Goal: Task Accomplishment & Management: Use online tool/utility

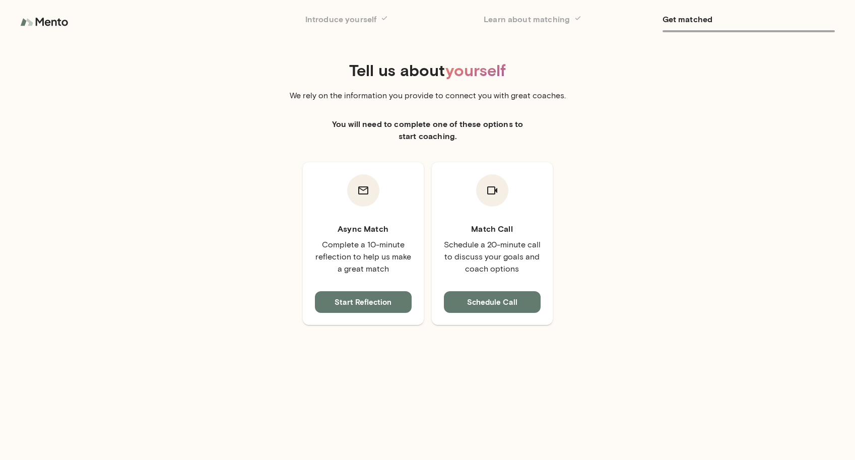
click at [50, 18] on img at bounding box center [45, 22] width 50 height 20
click at [20, 18] on div at bounding box center [35, 22] width 71 height 20
click at [26, 21] on img at bounding box center [45, 22] width 50 height 20
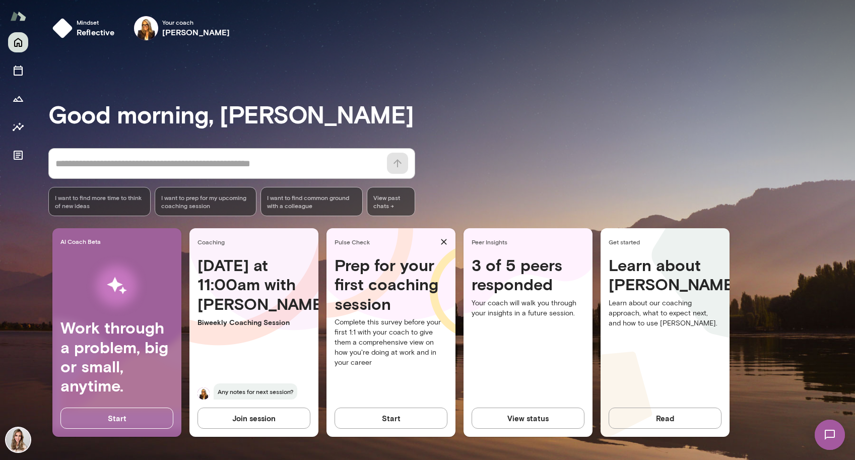
click at [268, 393] on span "Any notes for next session?" at bounding box center [256, 391] width 84 height 16
click at [287, 375] on div "Today at 11:00am with Melissa Biweekly Coaching Session Any notes for next sess…" at bounding box center [253, 333] width 129 height 156
click at [206, 392] on img at bounding box center [204, 393] width 12 height 12
click at [226, 236] on div "Coaching" at bounding box center [253, 241] width 129 height 27
click at [243, 419] on button "Join session" at bounding box center [254, 418] width 113 height 21
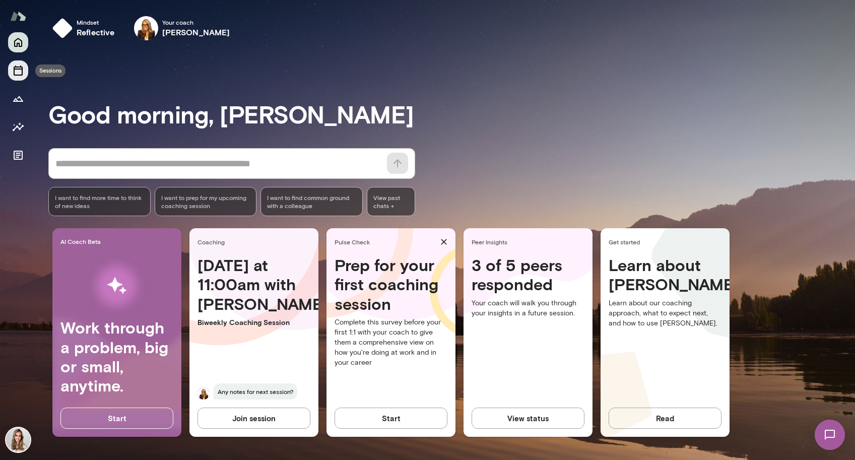
click at [19, 71] on icon "Sessions" at bounding box center [18, 70] width 12 height 12
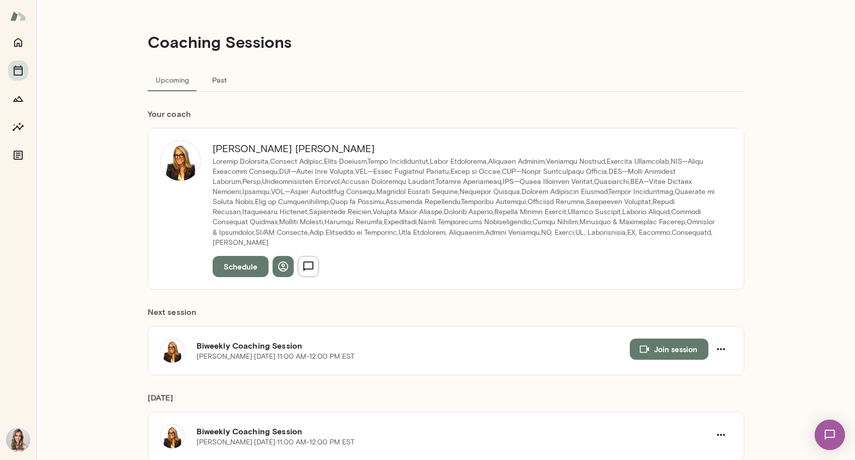
scroll to position [19, 0]
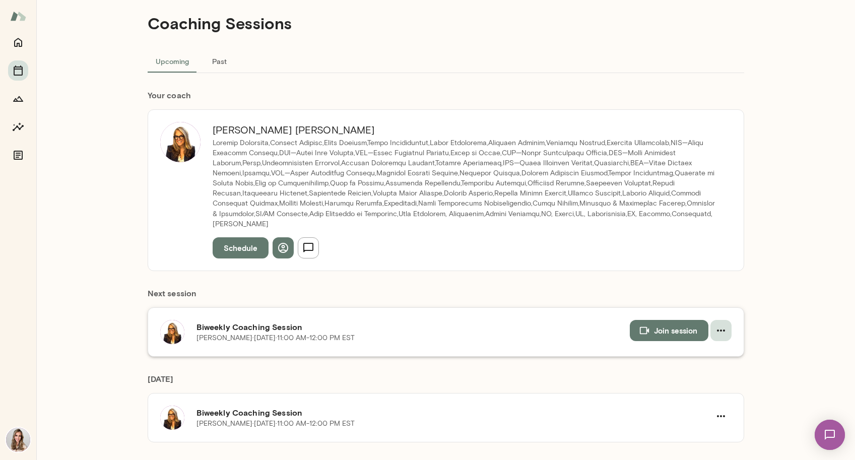
click at [722, 324] on icon "button" at bounding box center [721, 330] width 12 height 12
click at [373, 358] on div at bounding box center [427, 230] width 855 height 460
